Goal: Register for event/course

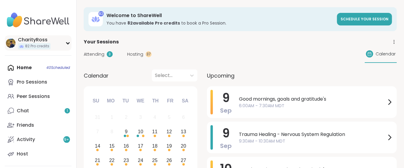
click at [28, 41] on div "CharityRoss" at bounding box center [34, 40] width 33 height 7
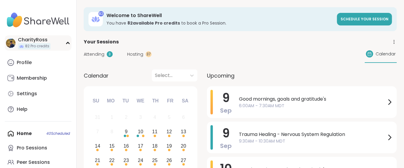
click at [27, 42] on div "CharityRoss" at bounding box center [34, 40] width 33 height 7
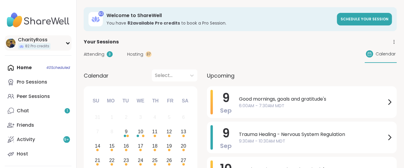
click at [27, 45] on span "82 Pro credits" at bounding box center [37, 46] width 24 height 5
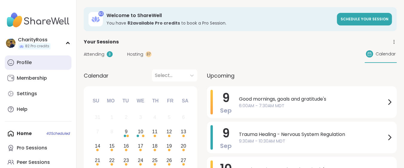
click at [28, 61] on div "Profile" at bounding box center [24, 62] width 15 height 7
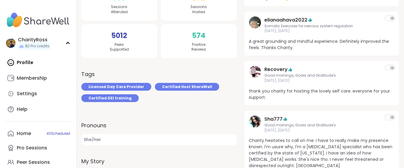
scroll to position [199, 0]
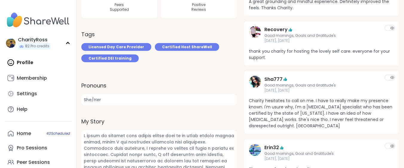
click at [388, 76] on icon at bounding box center [388, 77] width 4 height 4
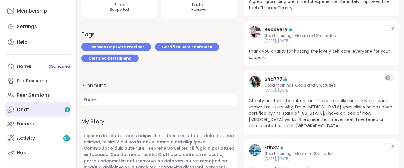
scroll to position [80, 0]
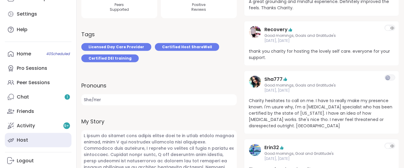
click at [45, 139] on link "Host" at bounding box center [38, 140] width 67 height 14
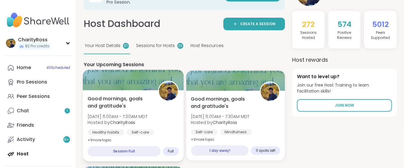
scroll to position [40, 0]
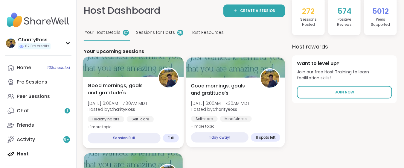
click at [121, 116] on div "Healthy habits" at bounding box center [106, 119] width 37 height 6
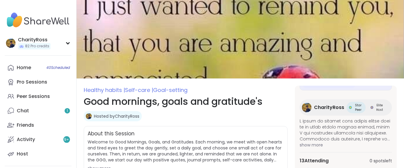
scroll to position [80, 0]
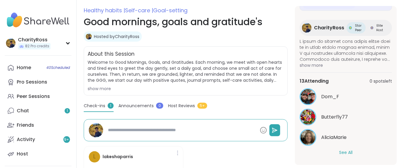
click at [341, 151] on button "See All" at bounding box center [345, 152] width 13 height 6
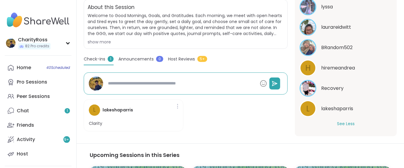
scroll to position [119, 0]
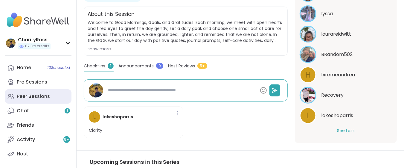
click at [49, 100] on link "Peer Sessions" at bounding box center [38, 96] width 67 height 14
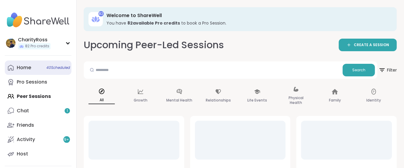
click at [56, 66] on span "40 Scheduled" at bounding box center [58, 67] width 24 height 5
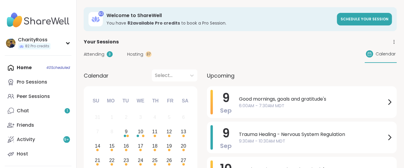
scroll to position [40, 0]
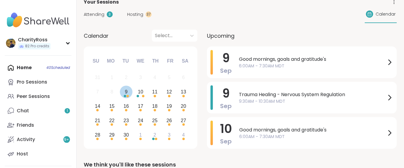
click at [129, 96] on div "9" at bounding box center [126, 92] width 13 height 13
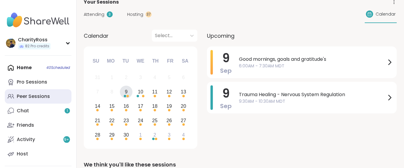
click at [34, 96] on div "Peer Sessions" at bounding box center [33, 96] width 33 height 7
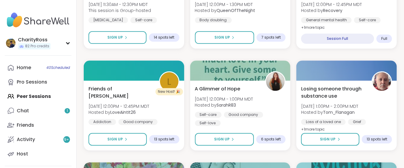
scroll to position [678, 0]
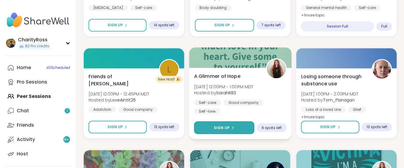
click at [244, 124] on button "Sign Up" at bounding box center [224, 127] width 60 height 13
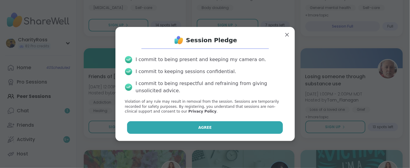
click at [243, 125] on button "Agree" at bounding box center [205, 127] width 156 height 13
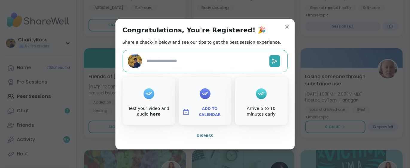
click at [204, 110] on span "Add to Calendar" at bounding box center [210, 112] width 36 height 12
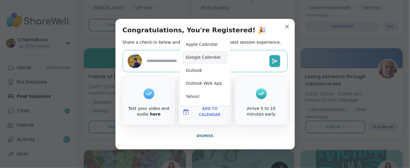
click at [202, 59] on button "Google Calendar" at bounding box center [205, 57] width 45 height 13
click at [204, 61] on button "Google Calendar" at bounding box center [205, 57] width 45 height 13
click at [201, 134] on span "Dismiss" at bounding box center [205, 136] width 17 height 4
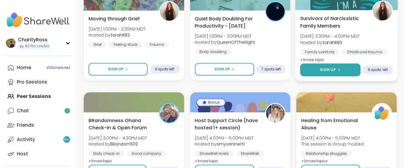
scroll to position [878, 0]
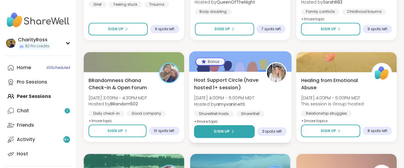
click at [241, 133] on button "Sign Up" at bounding box center [224, 131] width 61 height 13
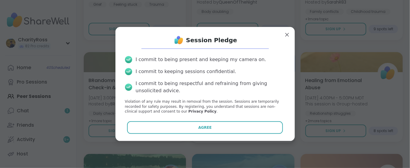
click at [241, 133] on button "Agree" at bounding box center [205, 127] width 156 height 13
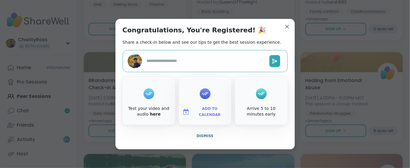
click at [219, 112] on span "Add to Calendar" at bounding box center [210, 112] width 36 height 12
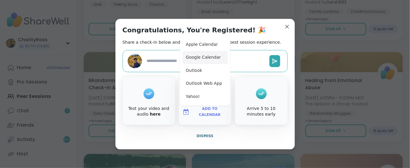
click at [214, 62] on button "Google Calendar" at bounding box center [205, 57] width 45 height 13
click at [209, 135] on span "Dismiss" at bounding box center [205, 136] width 17 height 4
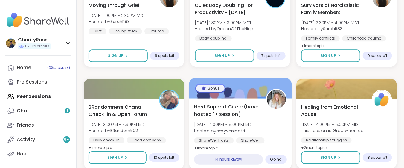
scroll to position [838, 0]
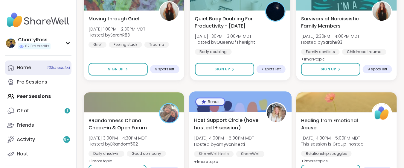
click at [38, 65] on link "Home 40 Scheduled" at bounding box center [38, 67] width 67 height 14
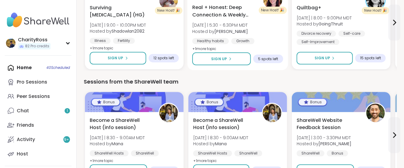
scroll to position [838, 0]
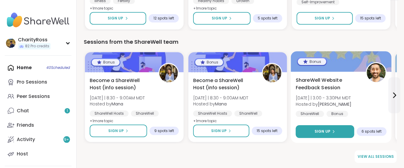
click at [307, 132] on button "Sign Up" at bounding box center [325, 131] width 59 height 13
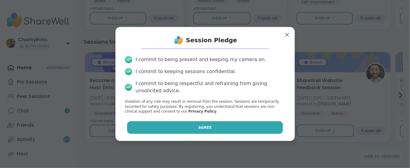
click at [268, 128] on button "Agree" at bounding box center [205, 127] width 156 height 13
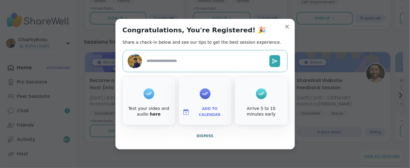
type textarea "*"
click at [221, 112] on span "Add to Calendar" at bounding box center [210, 112] width 36 height 12
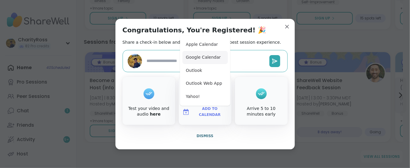
click at [205, 60] on button "Google Calendar" at bounding box center [205, 57] width 45 height 13
click at [202, 136] on span "Dismiss" at bounding box center [205, 136] width 17 height 4
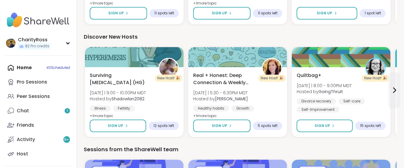
scroll to position [718, 0]
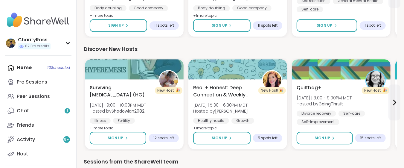
click at [28, 66] on div "Home 40 Scheduled Pro Sessions Peer Sessions Chat 1 Friends Activity 9 + Host" at bounding box center [38, 110] width 67 height 101
click at [29, 67] on div "Home 40 Scheduled Pro Sessions Peer Sessions Chat 1 Friends Activity 9 + Host" at bounding box center [38, 110] width 67 height 101
click at [32, 67] on div "Home 40 Scheduled Pro Sessions Peer Sessions Chat 1 Friends Activity 9 + Host" at bounding box center [38, 110] width 67 height 101
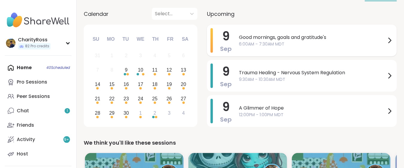
scroll to position [80, 0]
